Goal: Information Seeking & Learning: Learn about a topic

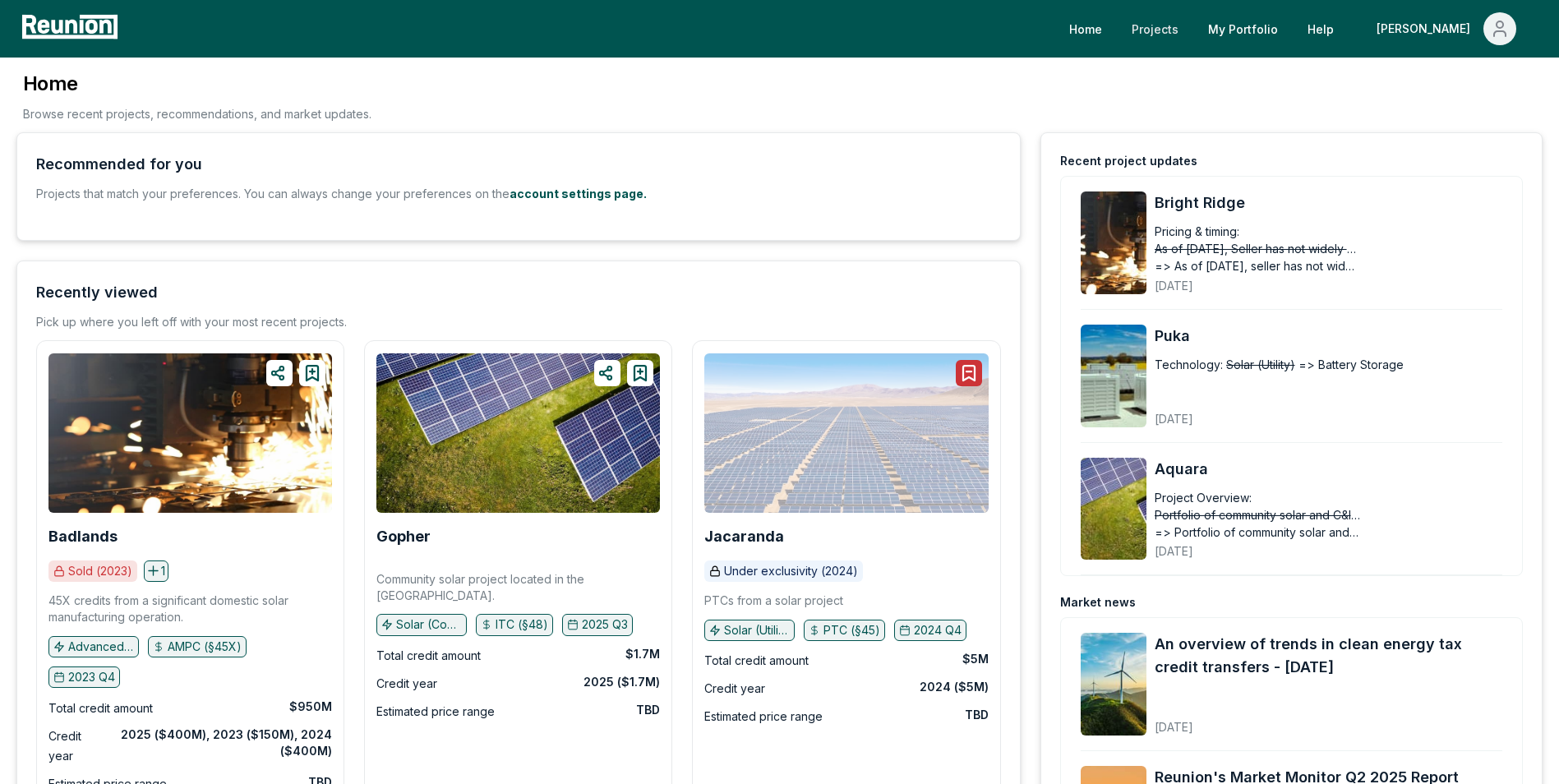
click at [1192, 30] on link "Projects" at bounding box center [1155, 28] width 73 height 33
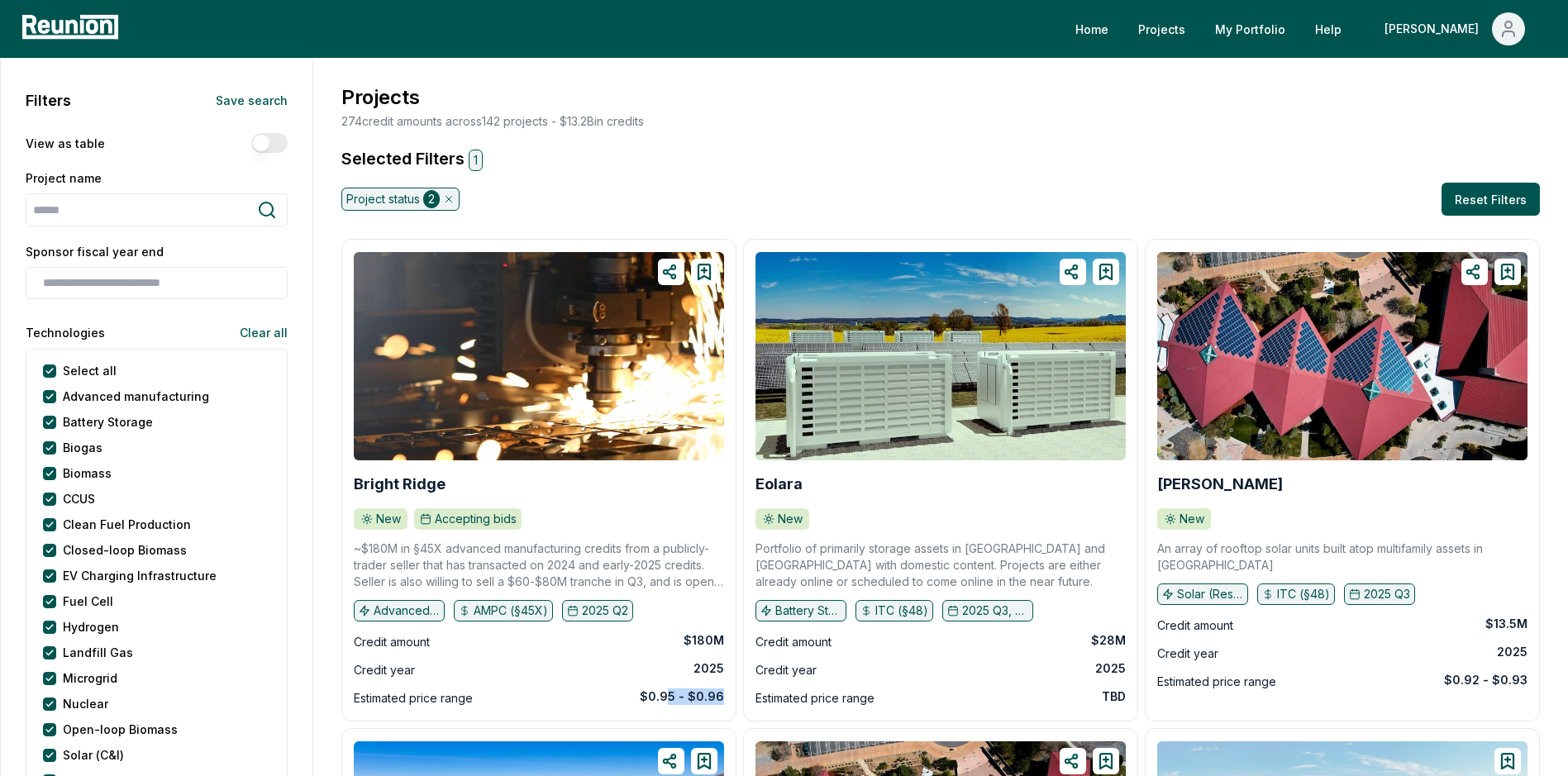
drag, startPoint x: 672, startPoint y: 703, endPoint x: 726, endPoint y: 711, distance: 54.6
click at [725, 711] on div "Bright Ridge New Accepting bids ~$180M in §45X advanced manufacturing credits f…" at bounding box center [538, 480] width 395 height 483
click at [1098, 690] on div "Estimated price range TBD" at bounding box center [940, 699] width 370 height 20
drag, startPoint x: 1459, startPoint y: 660, endPoint x: 1556, endPoint y: 661, distance: 97.0
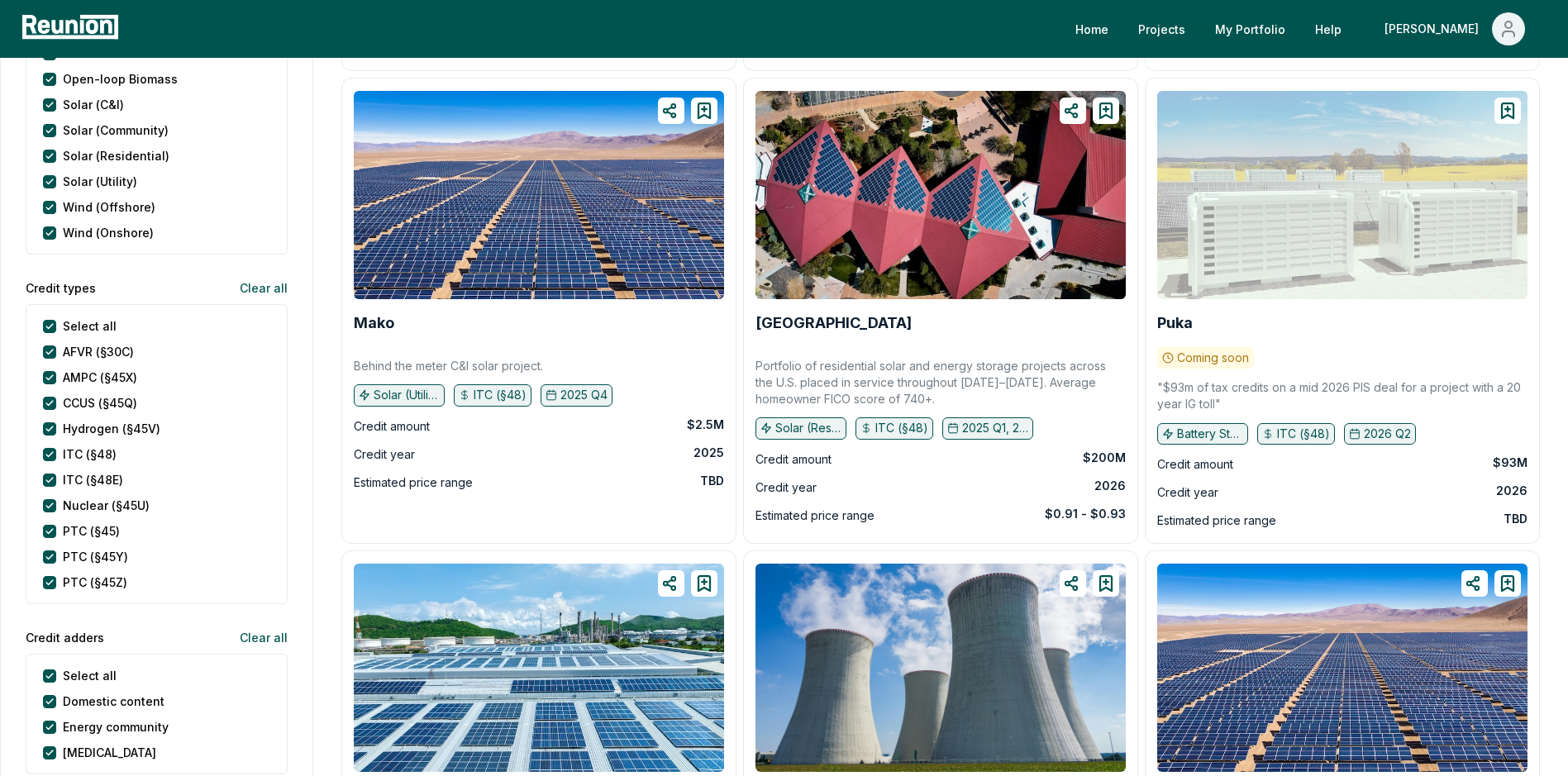
scroll to position [661, 6]
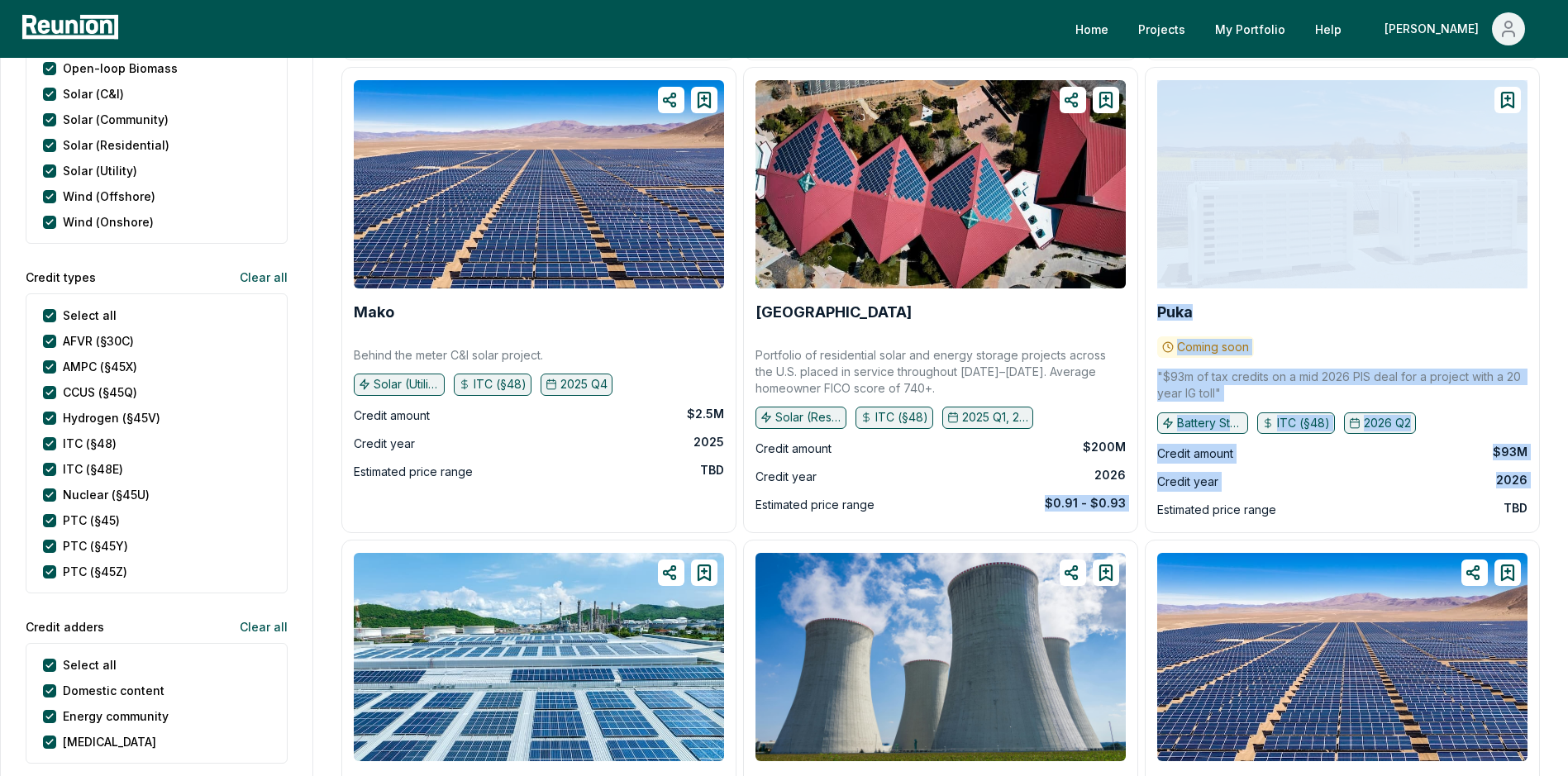
drag, startPoint x: 1048, startPoint y: 499, endPoint x: 1149, endPoint y: 501, distance: 101.0
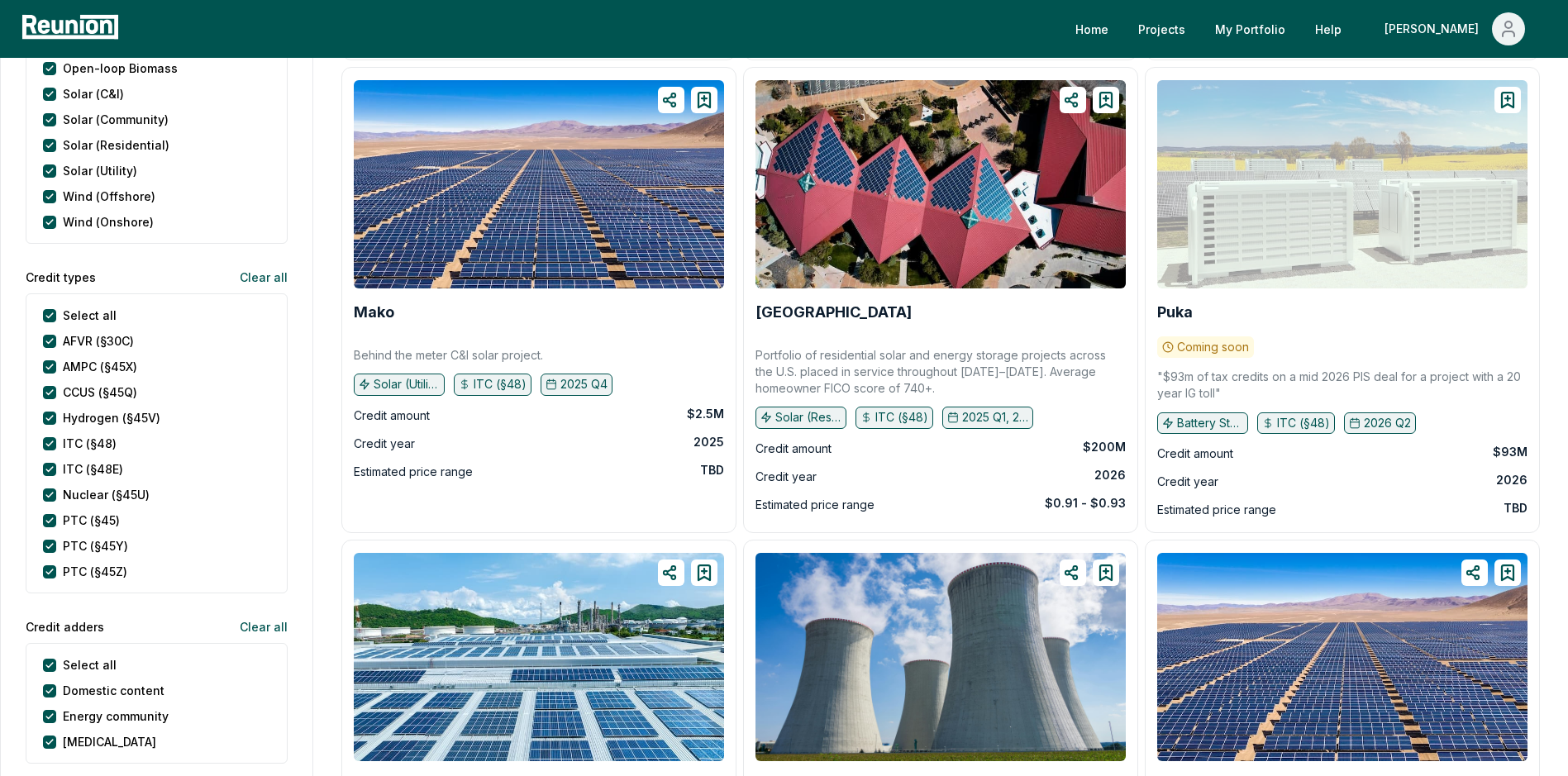
click at [690, 473] on div "Estimated price range TBD" at bounding box center [538, 472] width 370 height 20
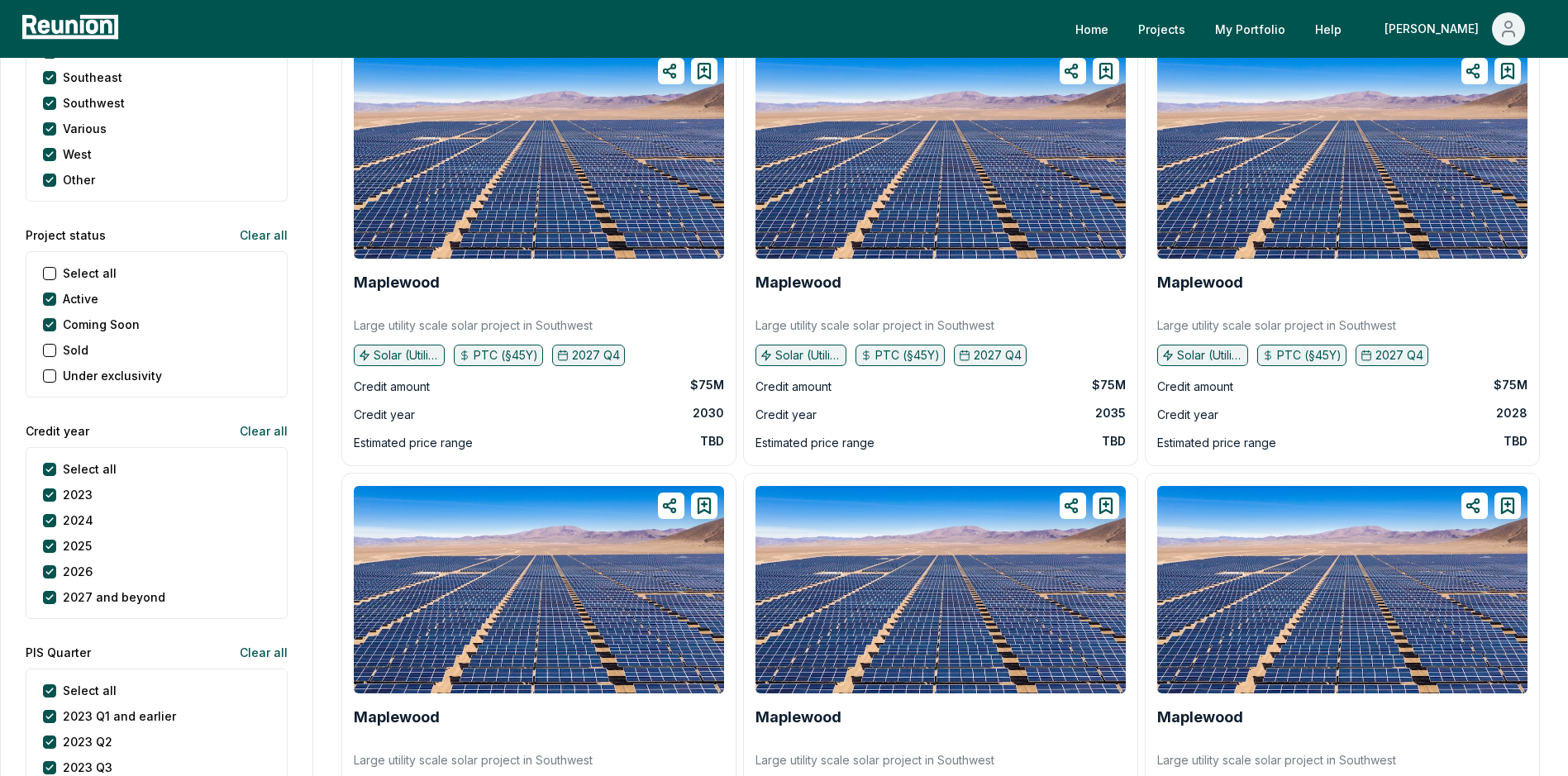
scroll to position [1653, 6]
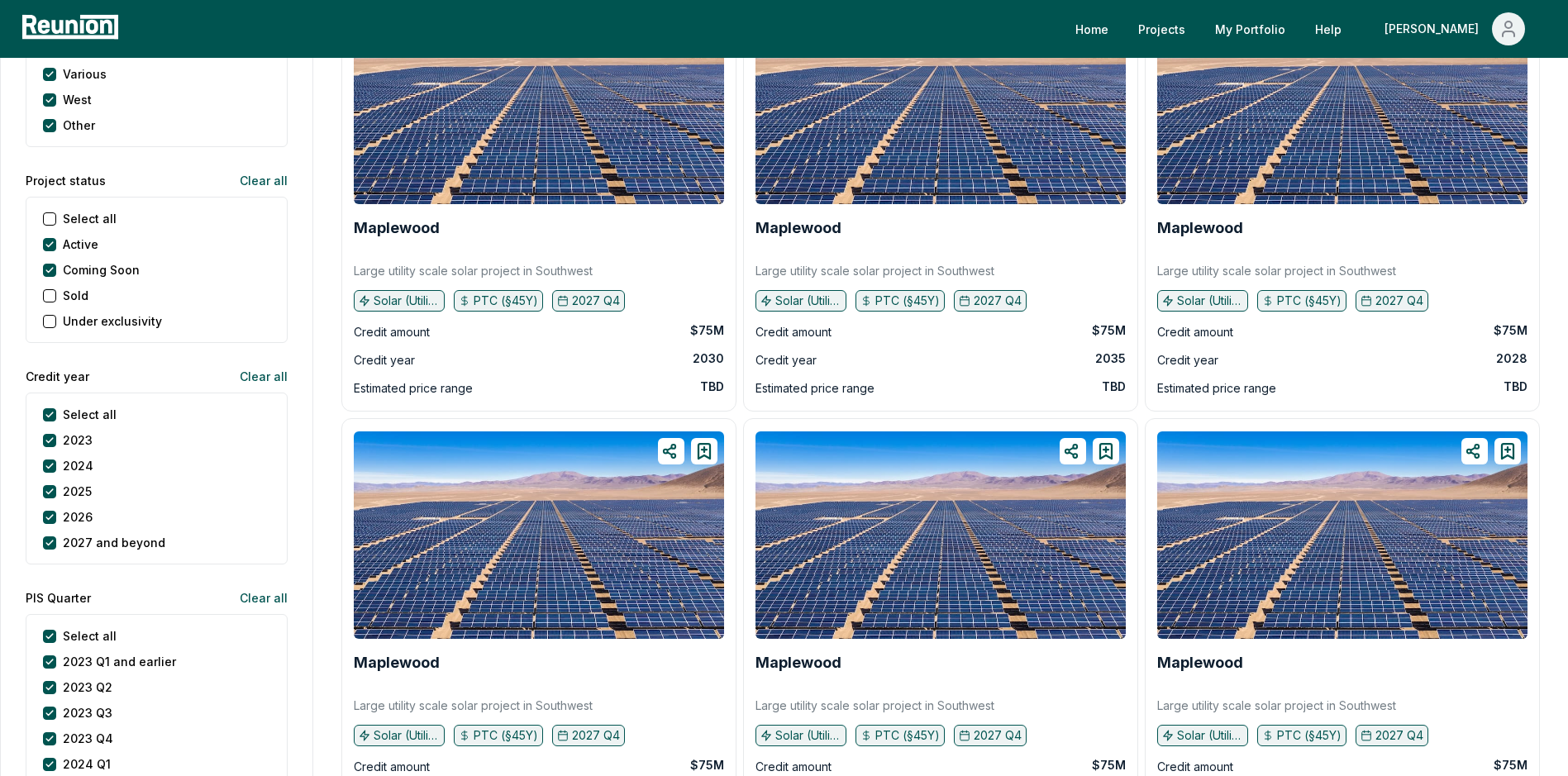
drag, startPoint x: 79, startPoint y: 417, endPoint x: 81, endPoint y: 433, distance: 16.1
click at [79, 417] on label "Select all" at bounding box center [90, 414] width 54 height 18
click at [56, 417] on year "Select all" at bounding box center [50, 415] width 13 height 13
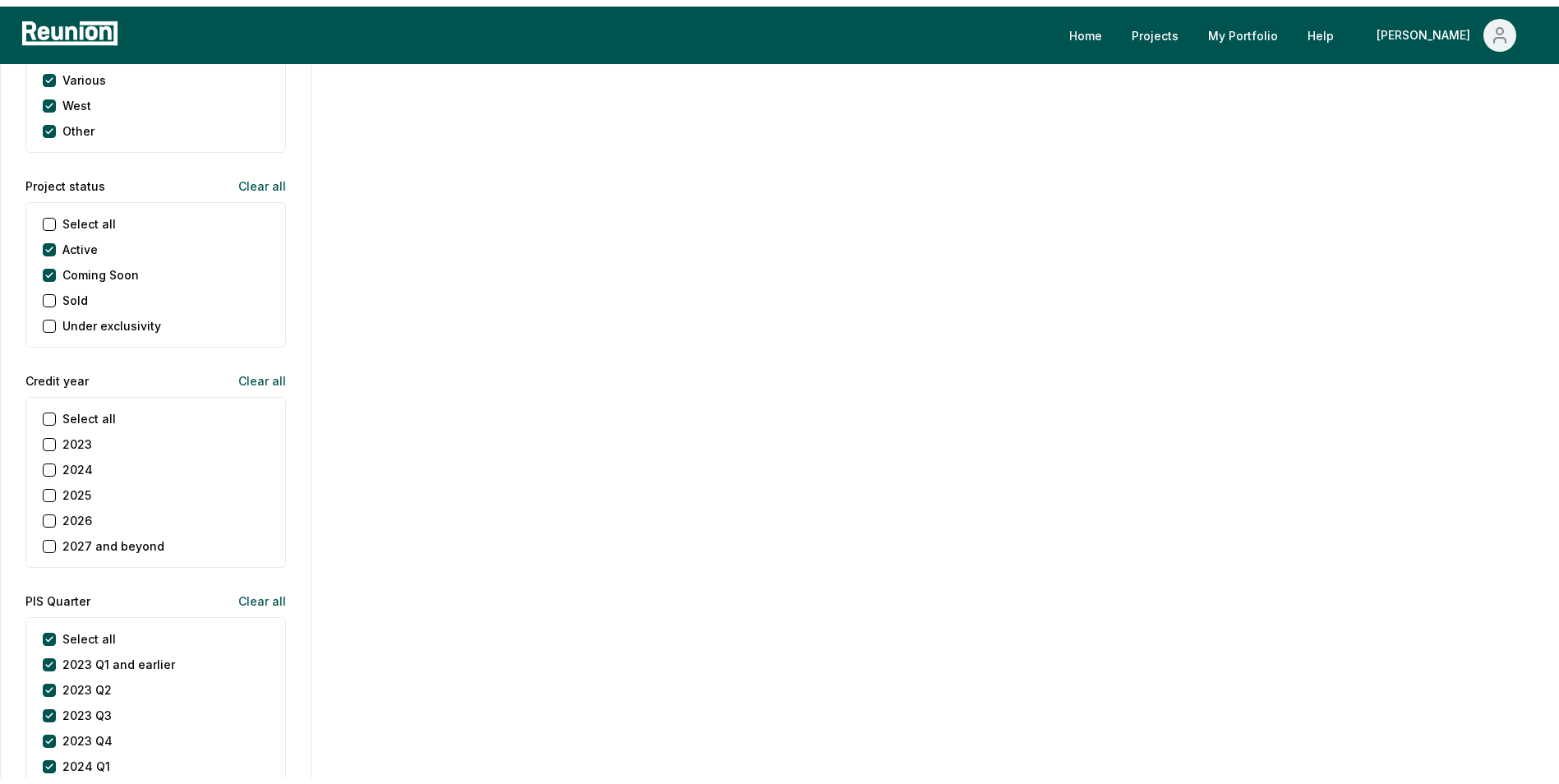
scroll to position [1643, 0]
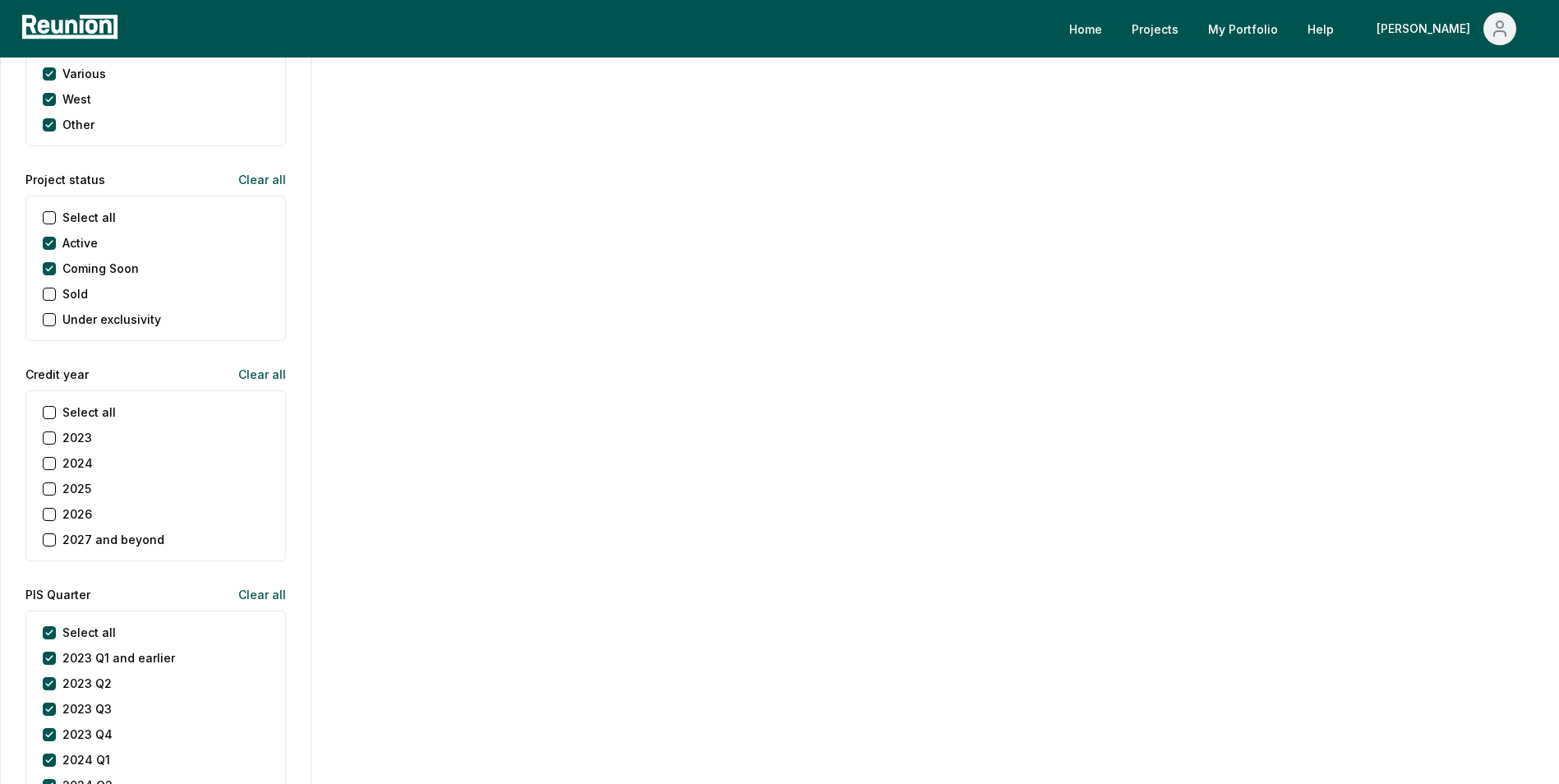
click at [78, 459] on label "2024" at bounding box center [78, 463] width 30 height 18
click at [56, 459] on button "2024" at bounding box center [49, 463] width 13 height 13
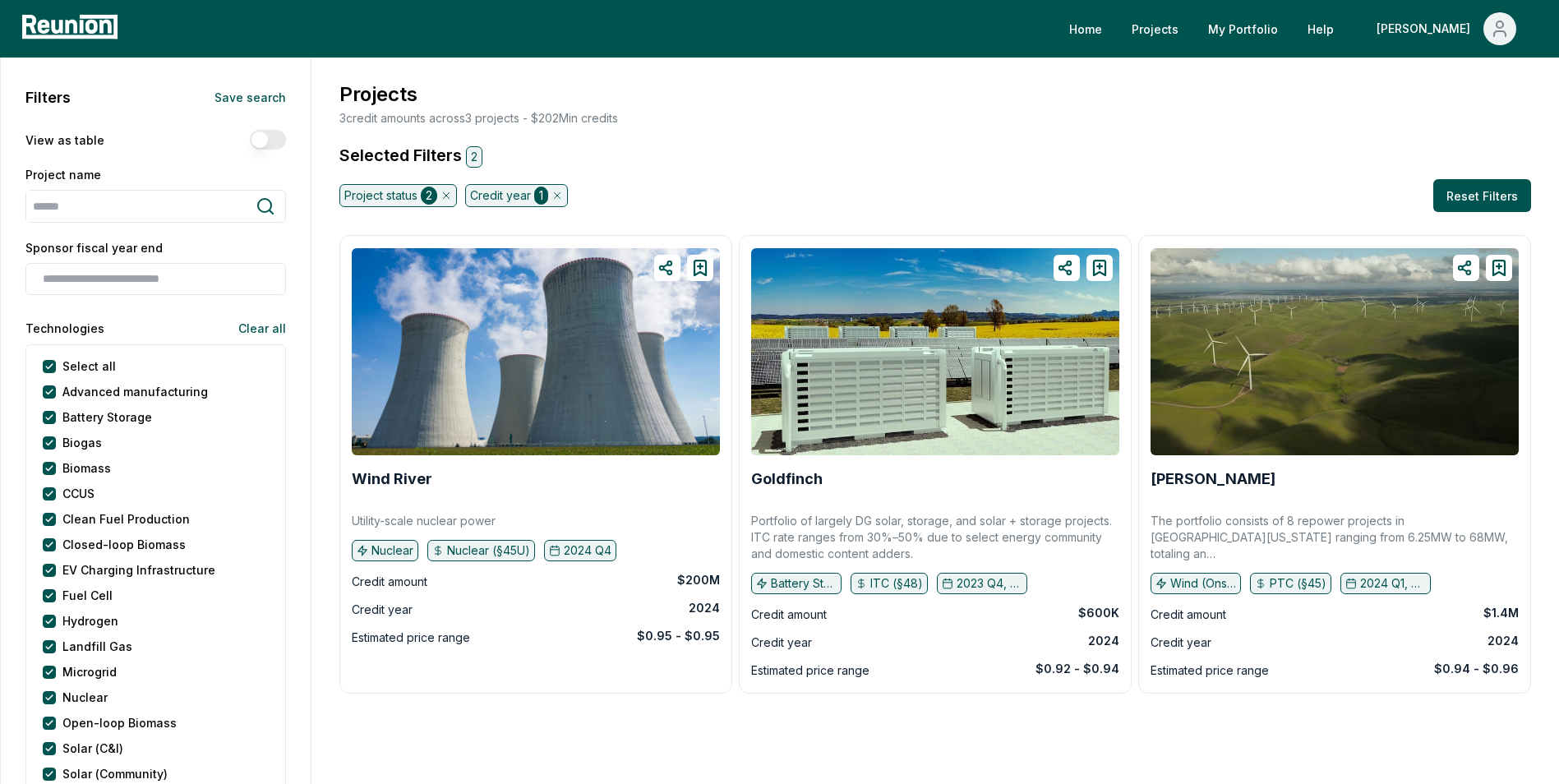
scroll to position [0, 0]
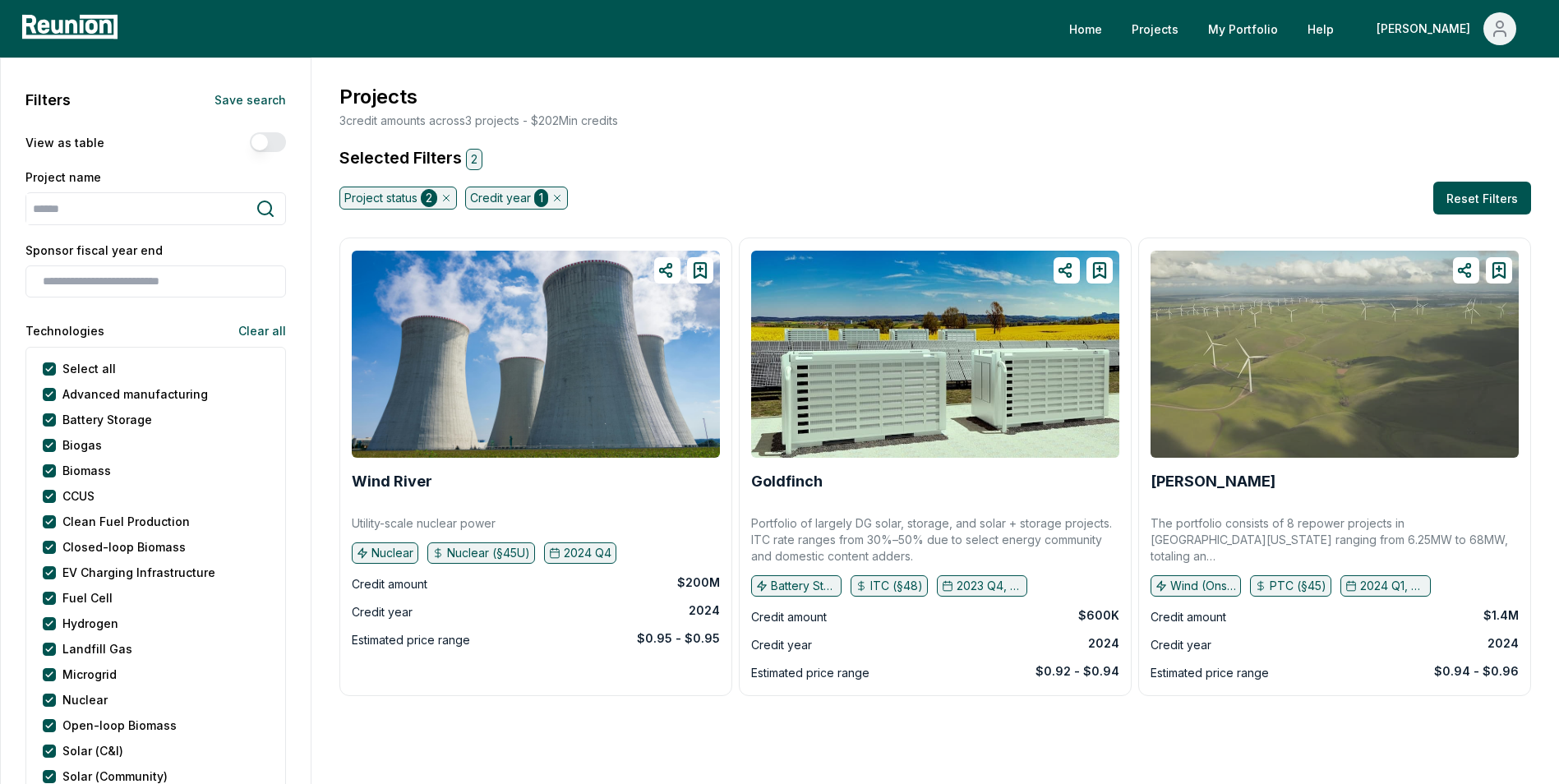
click at [1291, 423] on img at bounding box center [1334, 354] width 368 height 207
